Goal: Task Accomplishment & Management: Complete application form

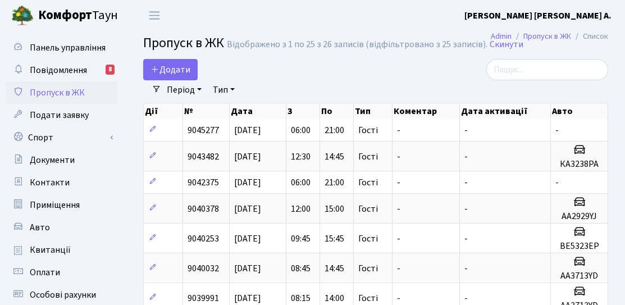
select select "25"
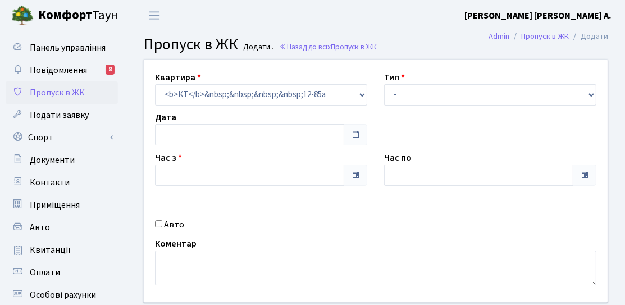
type input "[DATE]"
type input "12:45"
type input "13:45"
click at [162, 229] on div "Авто" at bounding box center [261, 224] width 229 height 13
click at [164, 224] on label "Авто" at bounding box center [174, 224] width 20 height 13
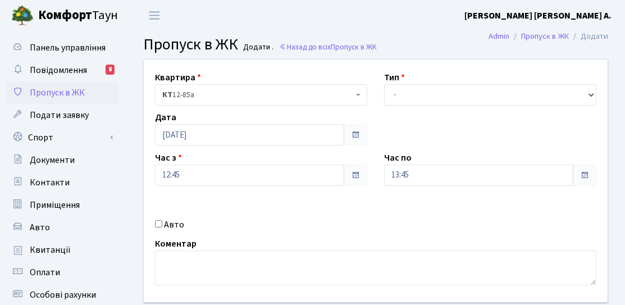
click at [162, 224] on input "Авто" at bounding box center [158, 223] width 7 height 7
checkbox input "true"
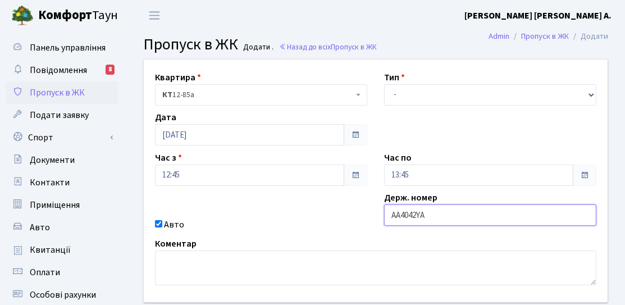
type input "АА4042YA"
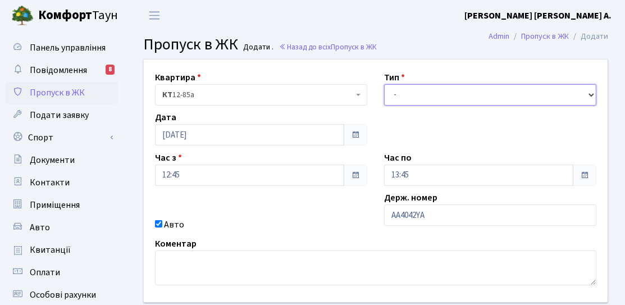
click at [398, 101] on select "- Доставка Таксі Гості Сервіс" at bounding box center [490, 94] width 212 height 21
select select "2"
click at [384, 84] on select "- Доставка Таксі Гості Сервіс" at bounding box center [490, 94] width 212 height 21
click at [425, 153] on div "Час по 13:45" at bounding box center [490, 168] width 229 height 35
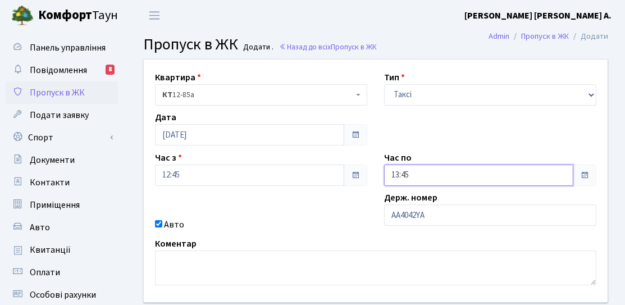
click at [430, 165] on input "13:45" at bounding box center [478, 175] width 189 height 21
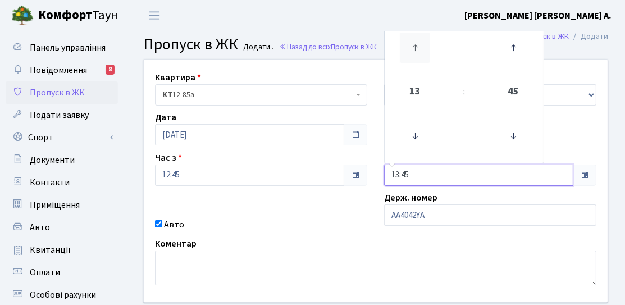
click at [413, 50] on icon at bounding box center [415, 48] width 30 height 30
type input "14:45"
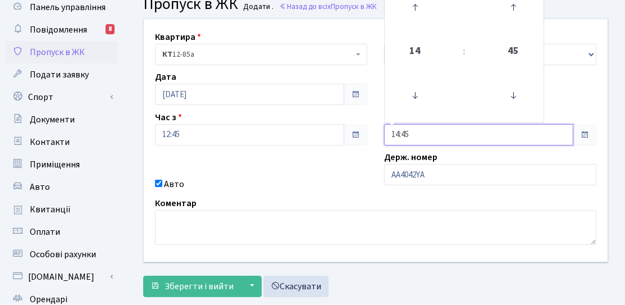
scroll to position [56, 0]
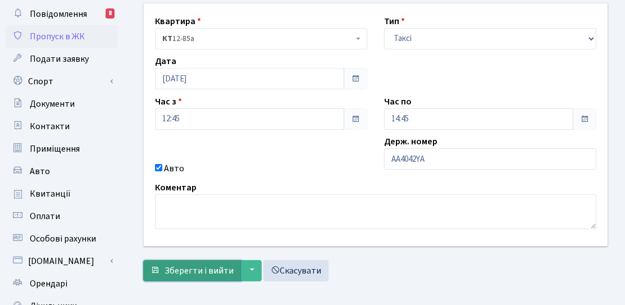
click at [191, 261] on button "Зберегти і вийти" at bounding box center [192, 270] width 98 height 21
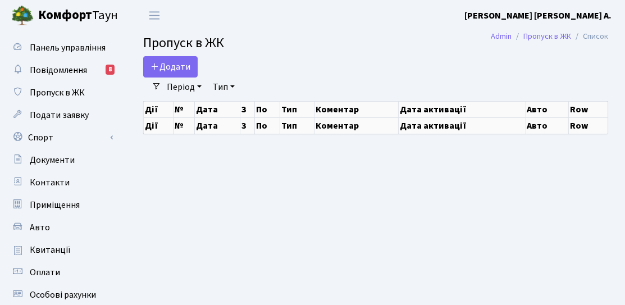
select select "25"
